Goal: Task Accomplishment & Management: Manage account settings

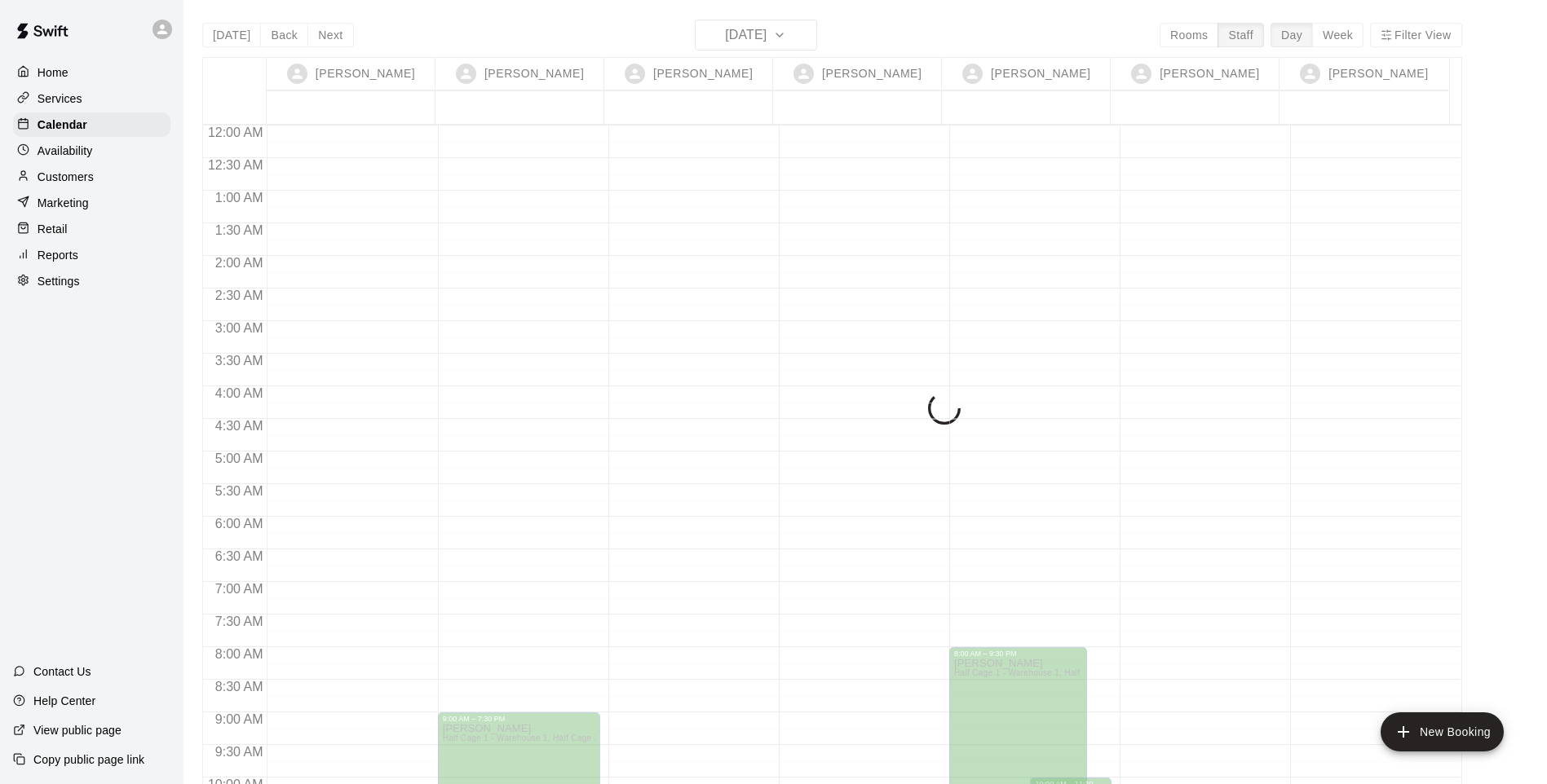
scroll to position [887, 0]
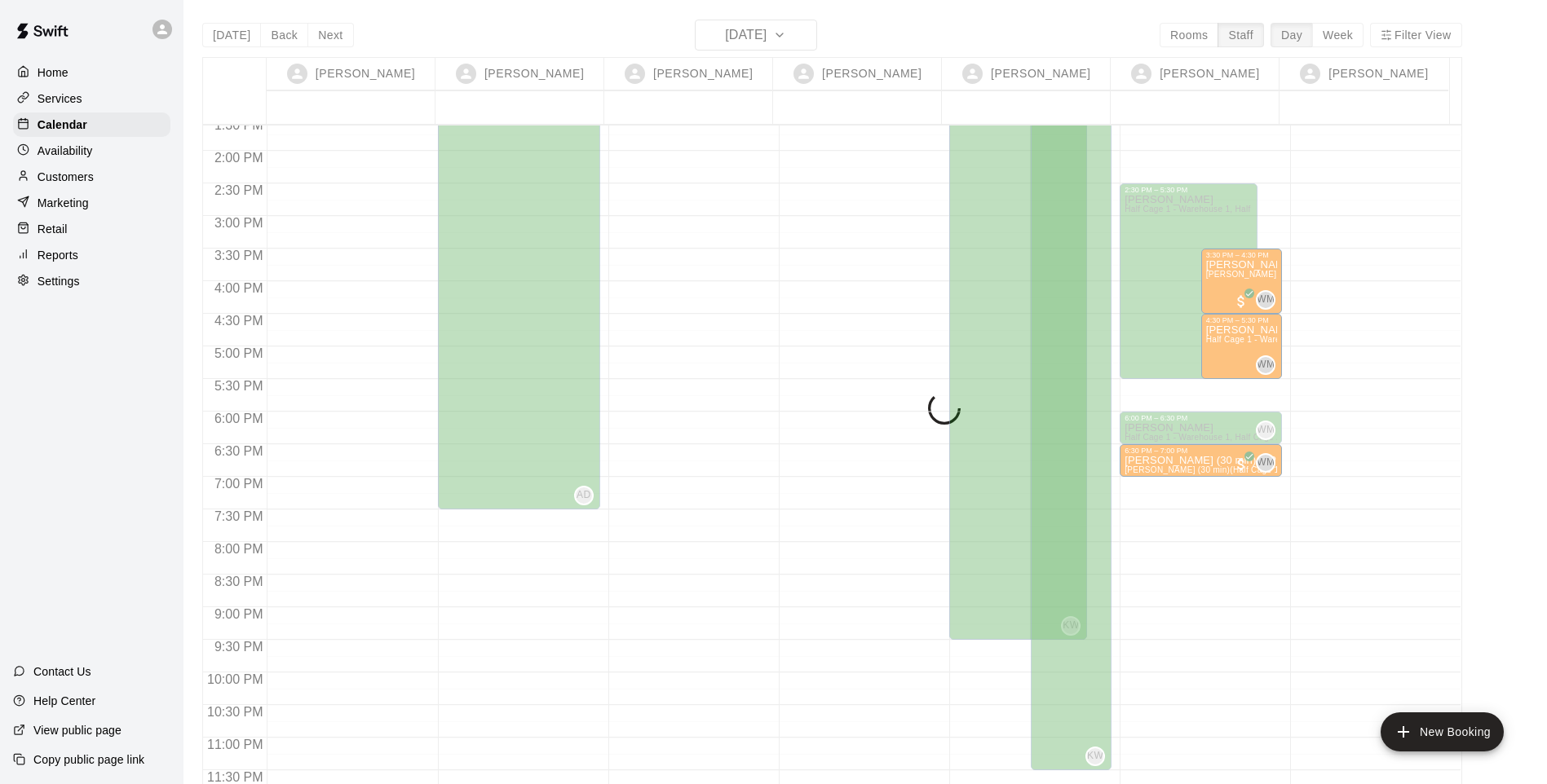
click at [807, 41] on div "[DATE] Back [DATE][DATE] Rooms Staff Day Week Filter View [PERSON_NAME] 16 Tue …" at bounding box center [832, 411] width 1260 height 784
click at [933, 45] on div "[DATE] Back [DATE][DATE] Rooms Staff Day Week Filter View [PERSON_NAME] 16 Tue …" at bounding box center [832, 411] width 1260 height 784
click at [894, 34] on div "[DATE] Back [DATE][DATE] Rooms Staff Day Week Filter View [PERSON_NAME] 16 Tue …" at bounding box center [832, 411] width 1260 height 784
drag, startPoint x: 894, startPoint y: 34, endPoint x: 855, endPoint y: 39, distance: 39.3
click at [852, 39] on div "[DATE] Back [DATE][DATE] Rooms Staff Day Week Filter View [PERSON_NAME] 16 Tue …" at bounding box center [832, 411] width 1260 height 784
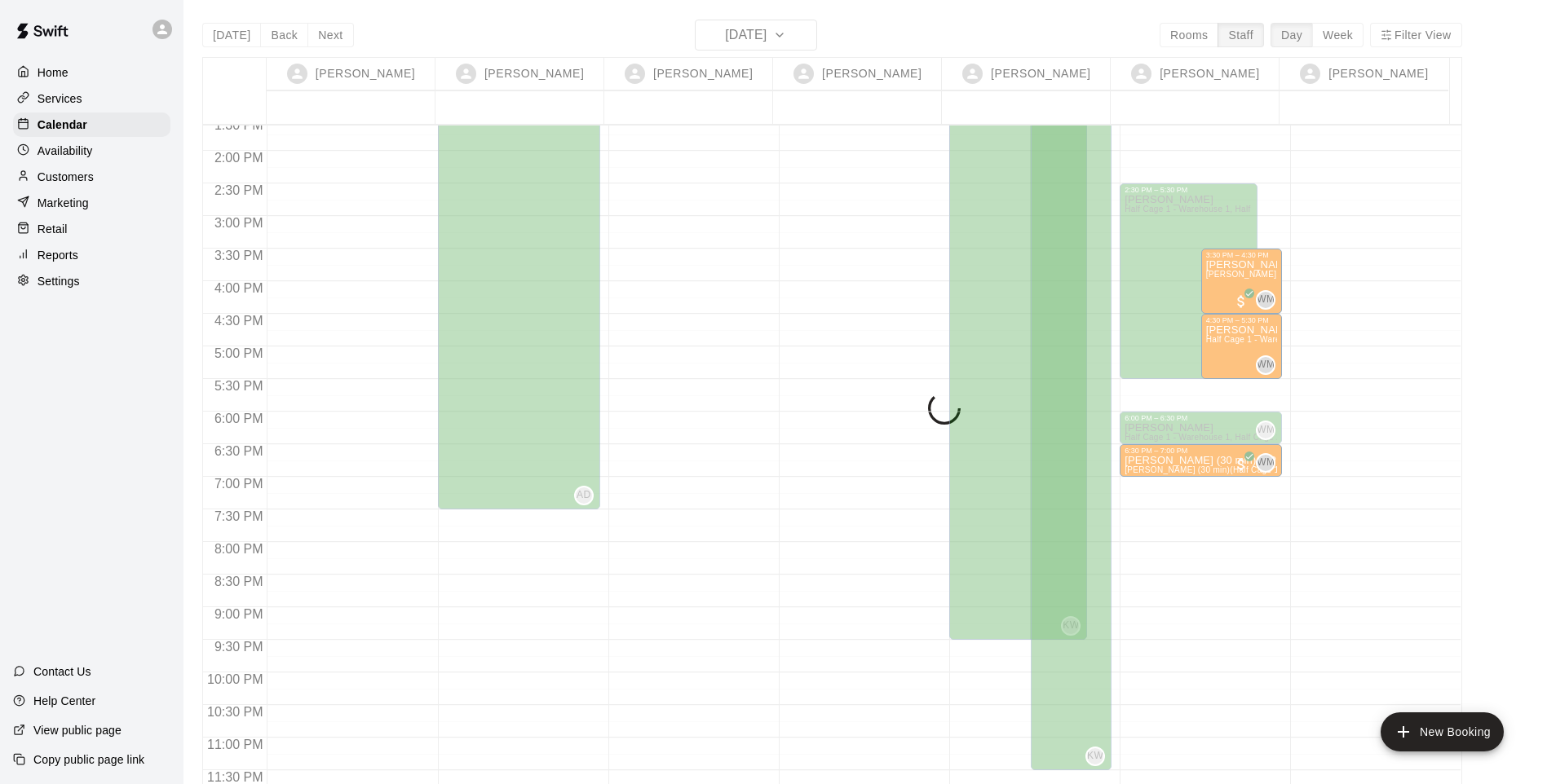
click at [55, 148] on p "Availability" at bounding box center [65, 150] width 55 height 16
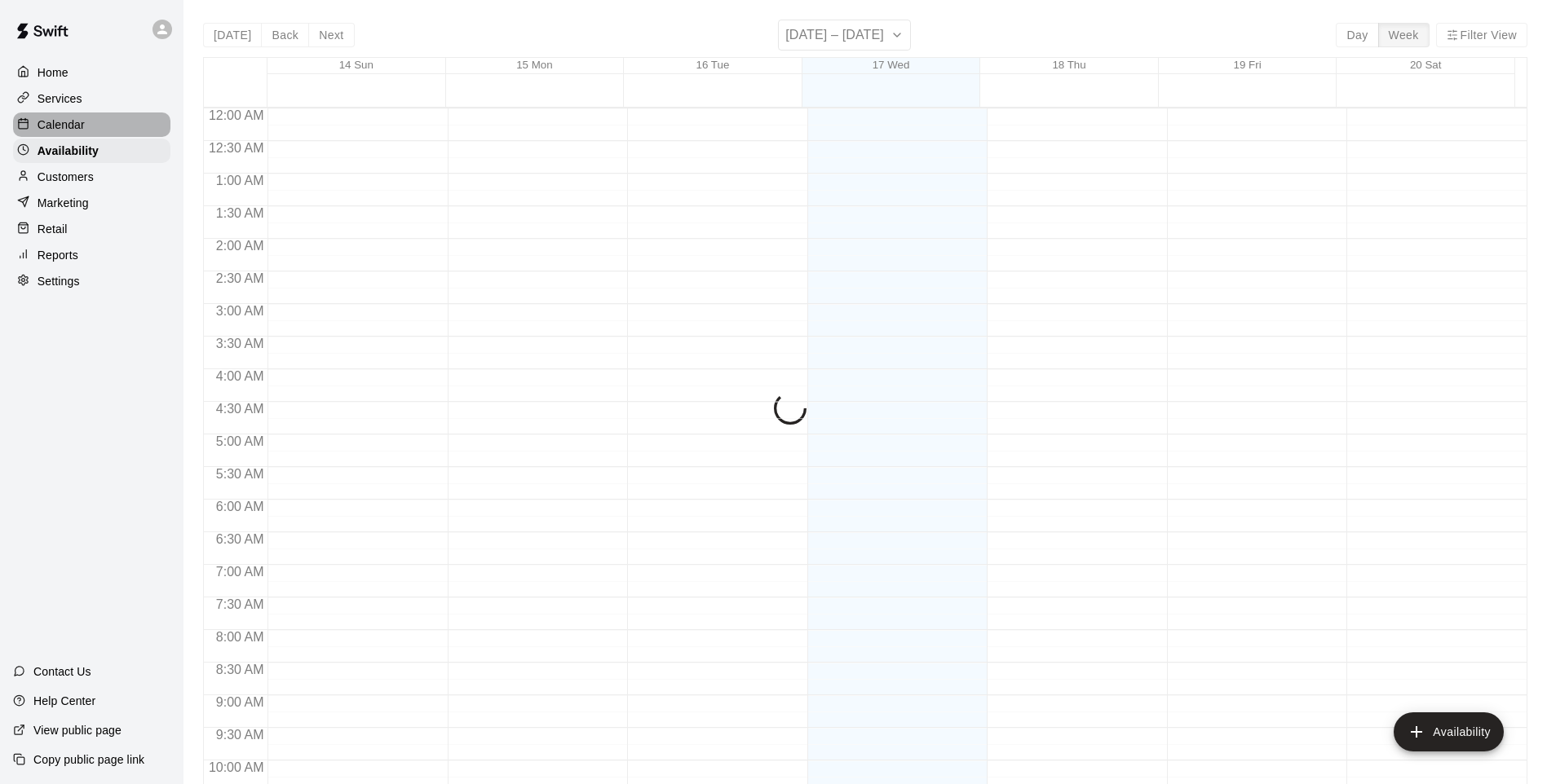
click at [55, 131] on p "Calendar" at bounding box center [62, 124] width 47 height 16
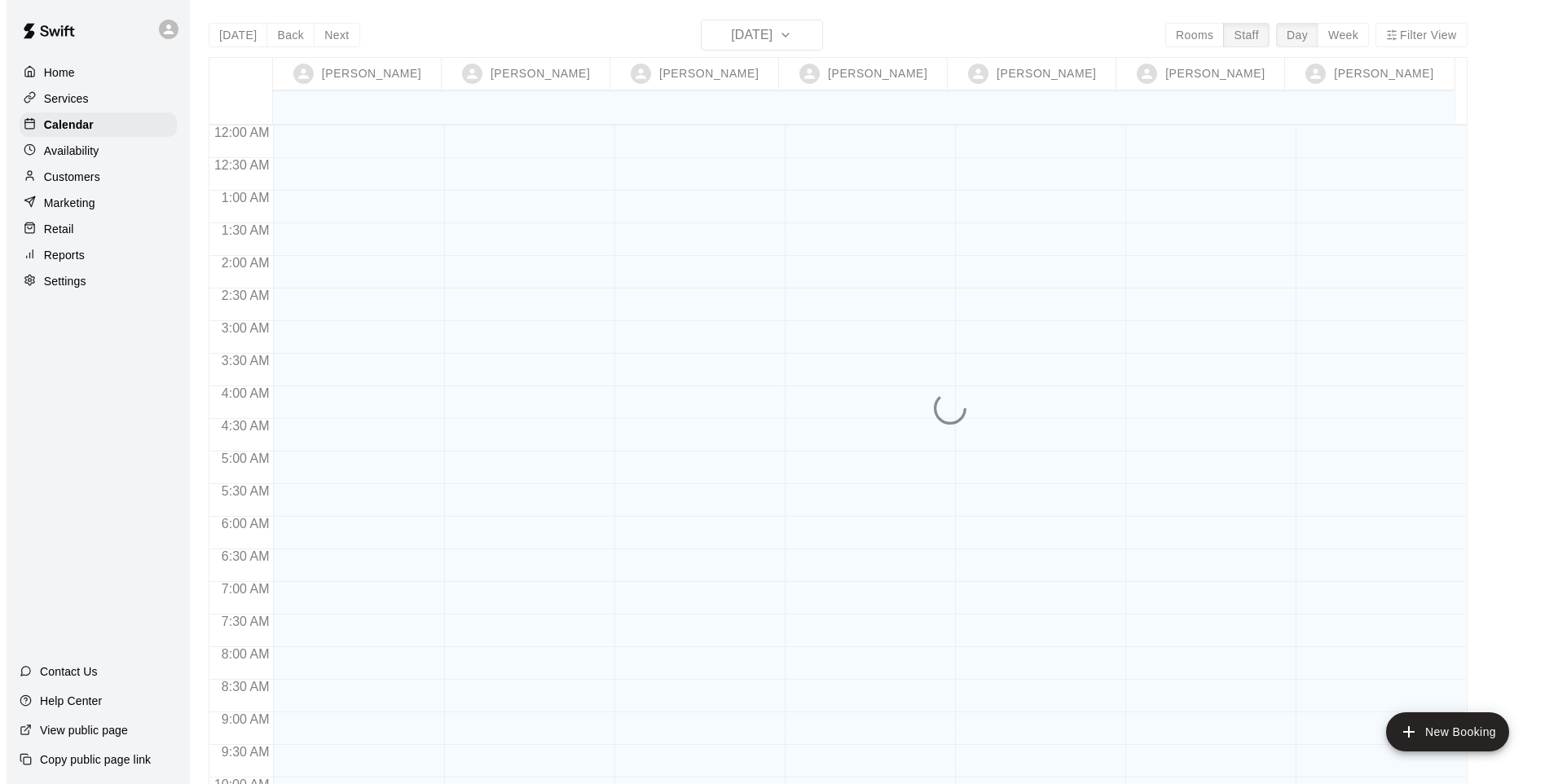
scroll to position [870, 0]
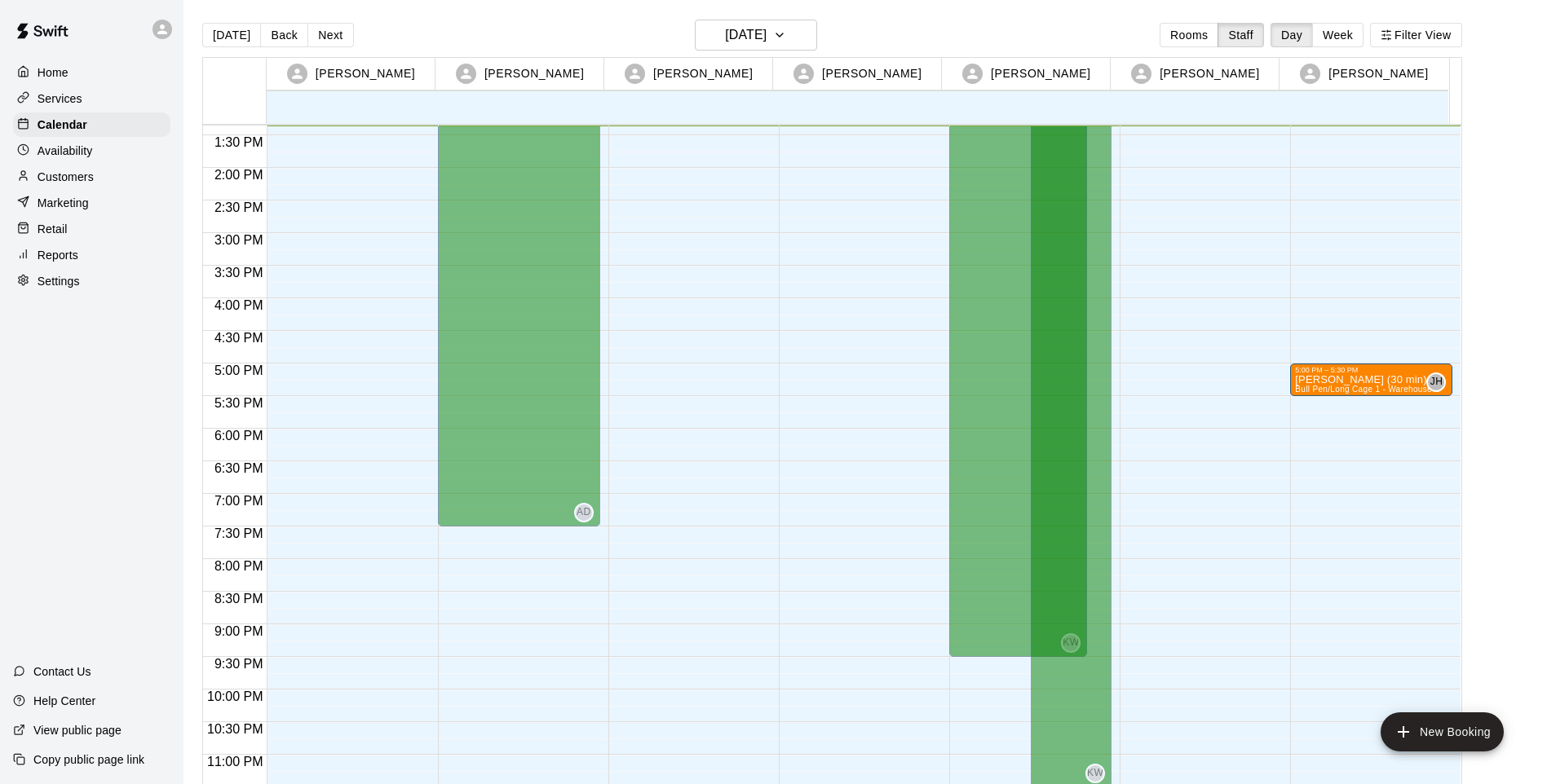
click at [1328, 373] on div "5:00 PM – 5:30 PM" at bounding box center [1371, 370] width 153 height 9
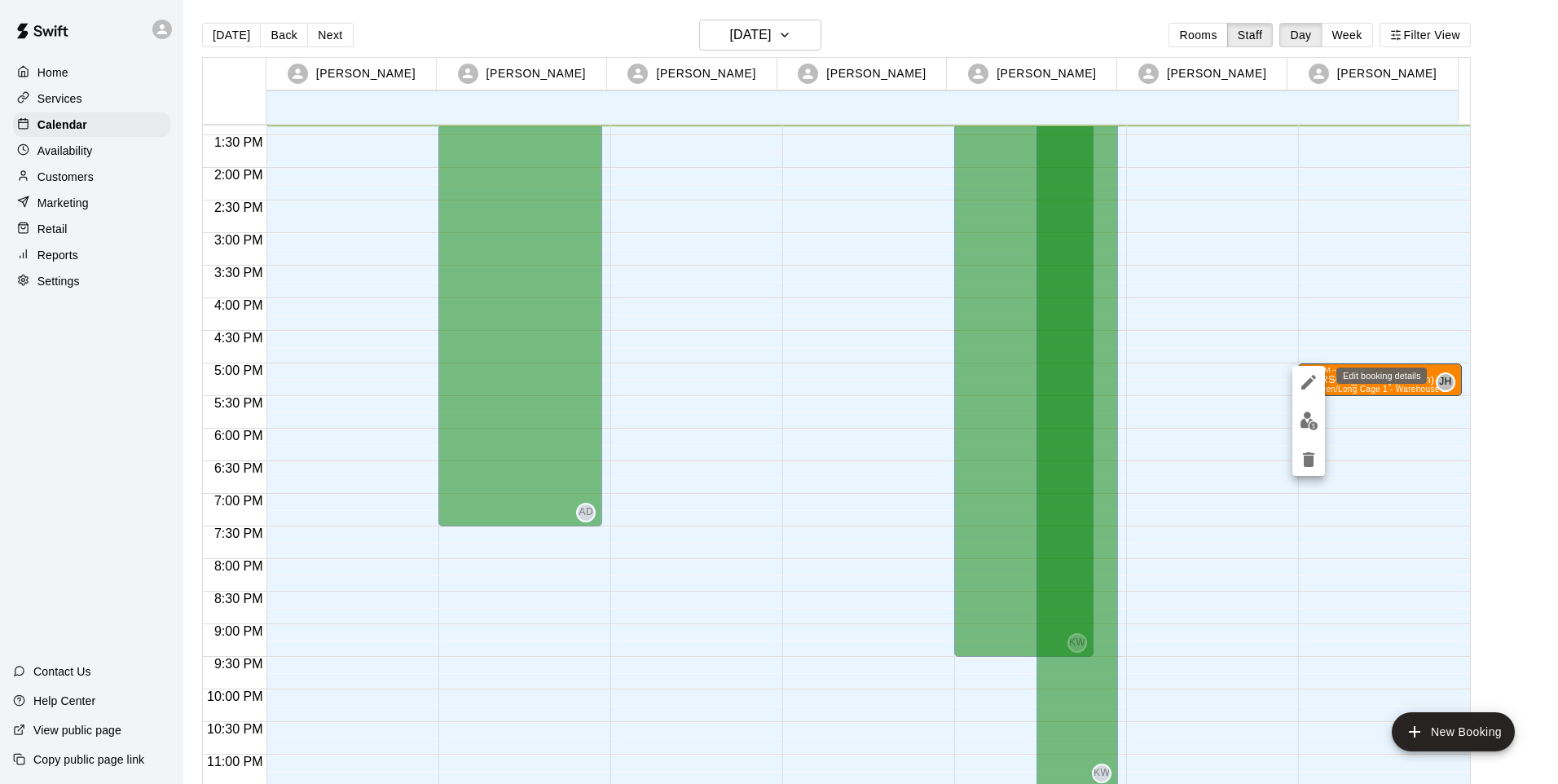
click at [1305, 385] on icon "edit" at bounding box center [1309, 381] width 14 height 14
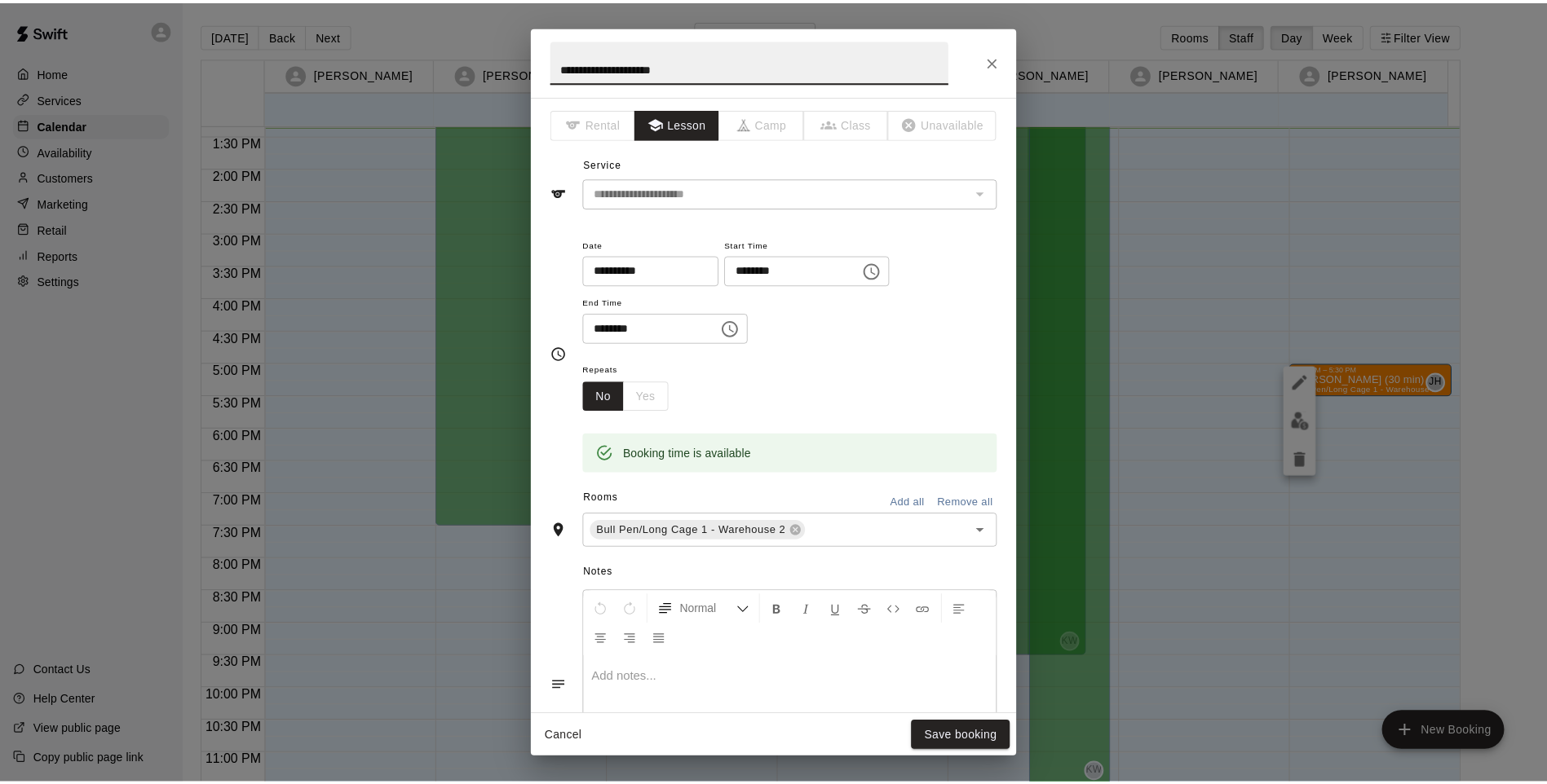
scroll to position [0, 0]
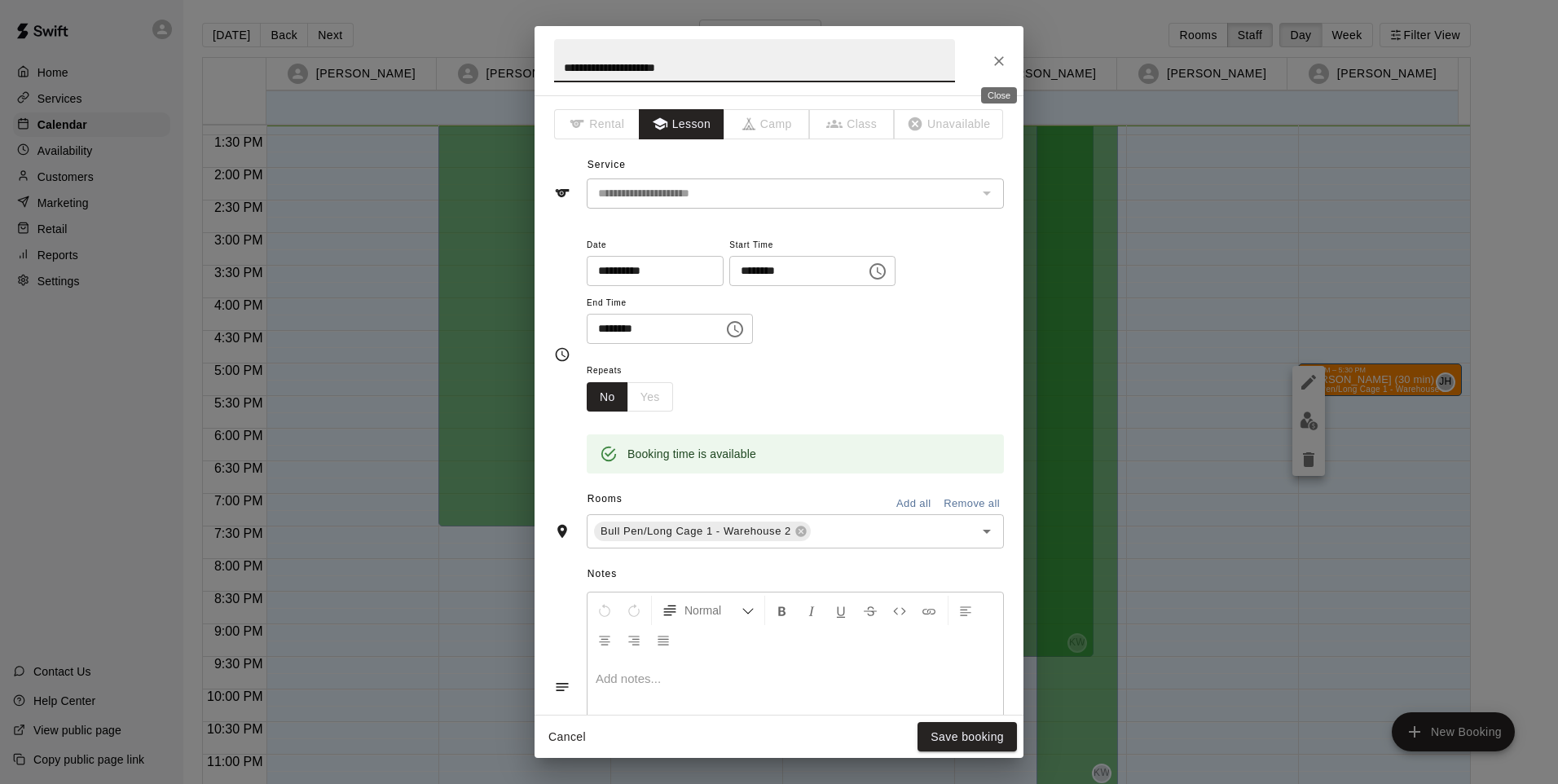
click at [1001, 64] on icon "Close" at bounding box center [999, 61] width 16 height 16
